Goal: Task Accomplishment & Management: Manage account settings

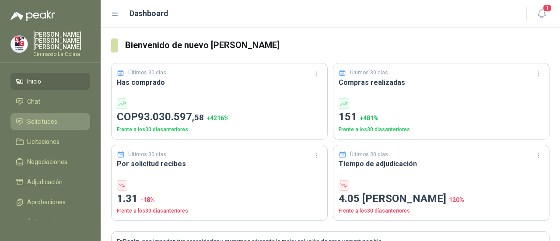
click at [30, 117] on span "Solicitudes" at bounding box center [42, 122] width 30 height 10
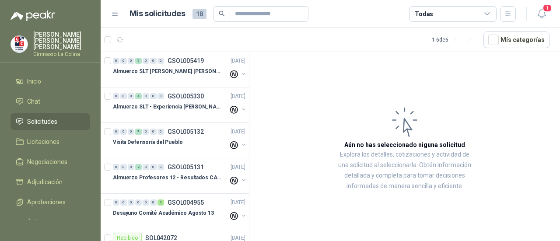
click at [502, 49] on article "1 - 6 de 6 Mís categorías" at bounding box center [330, 40] width 459 height 24
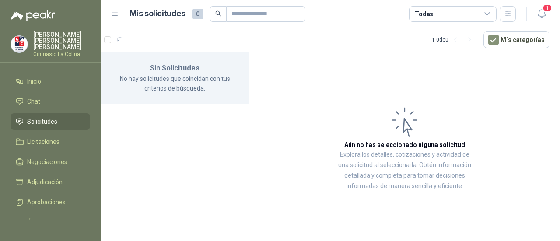
click at [177, 17] on h1 "Mis solicitudes" at bounding box center [158, 13] width 56 height 13
click at [516, 39] on button "Mís categorías" at bounding box center [516, 40] width 66 height 17
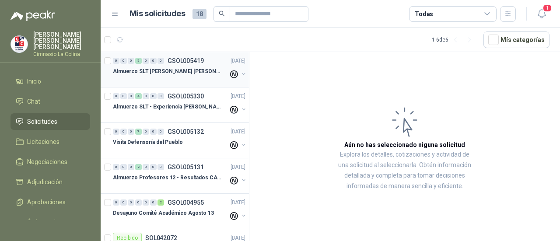
click at [167, 83] on div "0 0 0 5 0 0 0 GSOL005419 [DATE] Almuerzo SLT [PERSON_NAME] [PERSON_NAME]" at bounding box center [175, 69] width 148 height 35
click at [183, 72] on p "Almuerzo SLT [PERSON_NAME] [PERSON_NAME]" at bounding box center [167, 71] width 109 height 8
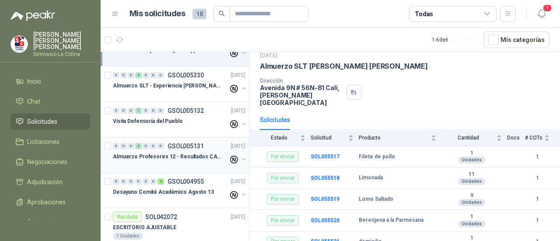
scroll to position [32, 0]
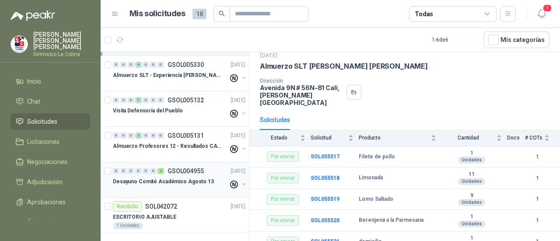
click at [164, 185] on div "Desayuno Comité Académico Agosto 13" at bounding box center [171, 181] width 116 height 11
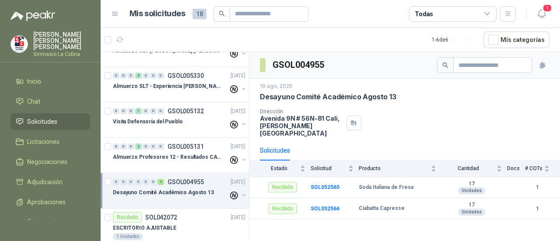
scroll to position [32, 0]
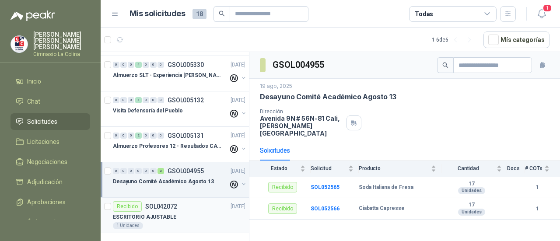
click at [179, 207] on div "Recibido SOL042072 [DATE]" at bounding box center [179, 206] width 133 height 11
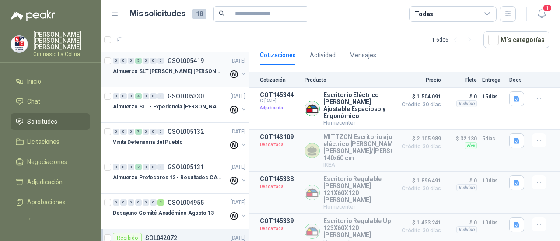
drag, startPoint x: 355, startPoint y: 39, endPoint x: 196, endPoint y: 57, distance: 160.2
click at [351, 39] on article "1 - 6 de 6 Mís categorías" at bounding box center [330, 40] width 459 height 24
click at [58, 120] on li "Solicitudes" at bounding box center [50, 122] width 69 height 10
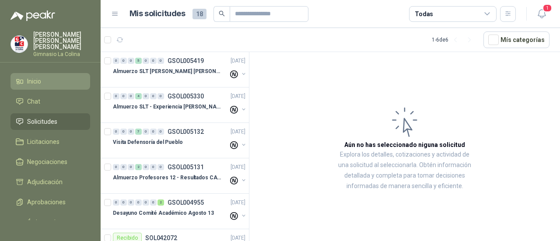
click at [60, 80] on li "Inicio" at bounding box center [50, 82] width 69 height 10
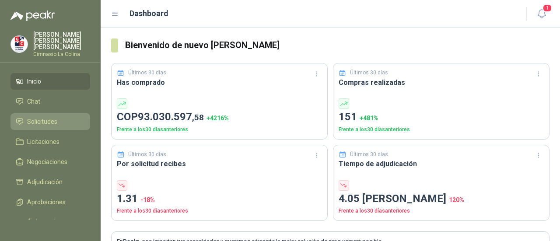
click at [52, 117] on span "Solicitudes" at bounding box center [42, 122] width 30 height 10
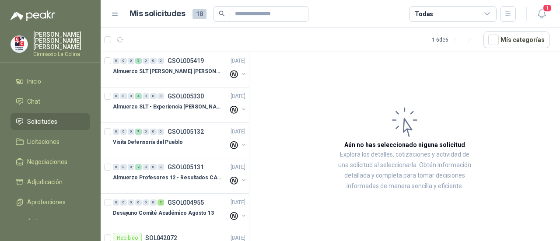
click at [116, 11] on icon at bounding box center [115, 14] width 8 height 8
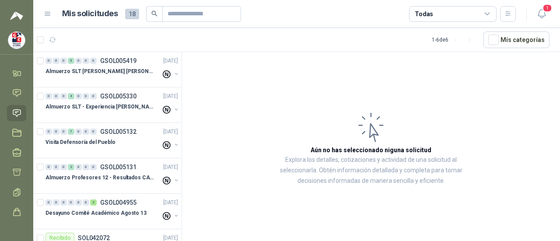
click at [47, 11] on icon at bounding box center [48, 14] width 8 height 8
